Goal: Transaction & Acquisition: Obtain resource

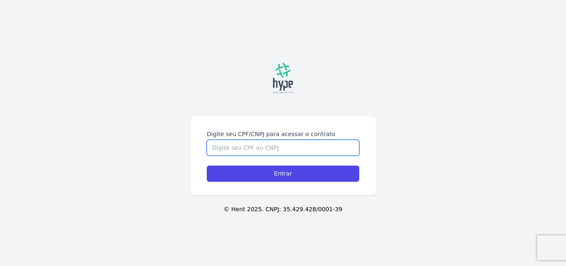
click at [251, 142] on input "Digite seu CPF/CNPJ para acessar o contrato" at bounding box center [283, 148] width 153 height 16
click at [286, 155] on input "Digite seu CPF/CNPJ para acessar o contrato" at bounding box center [283, 148] width 153 height 16
click at [220, 150] on input "Digite seu CPF/CNPJ para acessar o contrato" at bounding box center [283, 148] width 153 height 16
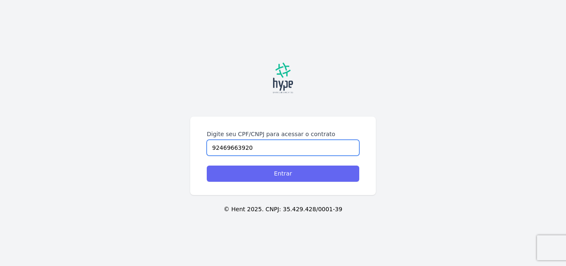
type input "92469663920"
click at [207, 165] on input "Entrar" at bounding box center [283, 173] width 153 height 16
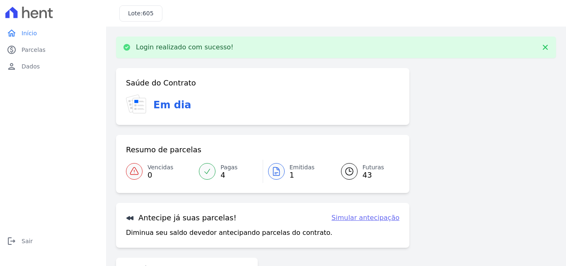
click at [279, 166] on icon at bounding box center [276, 171] width 10 height 10
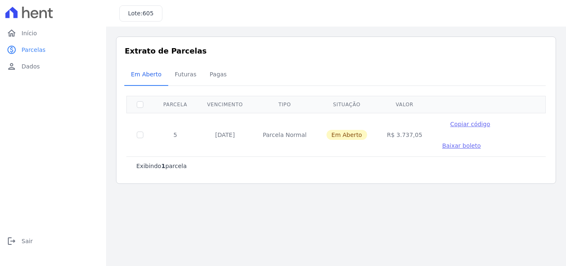
click at [132, 132] on td at bounding box center [140, 135] width 27 height 44
drag, startPoint x: 145, startPoint y: 139, endPoint x: 140, endPoint y: 139, distance: 4.6
click at [143, 139] on td at bounding box center [140, 135] width 27 height 44
click at [138, 138] on td at bounding box center [140, 135] width 27 height 44
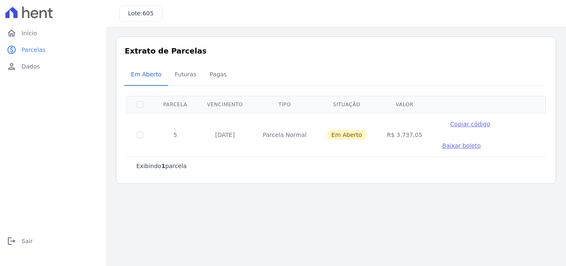
click at [342, 135] on span "Em Aberto" at bounding box center [347, 135] width 41 height 10
click at [442, 143] on span "Baixar boleto" at bounding box center [461, 145] width 39 height 7
